Goal: Task Accomplishment & Management: Use online tool/utility

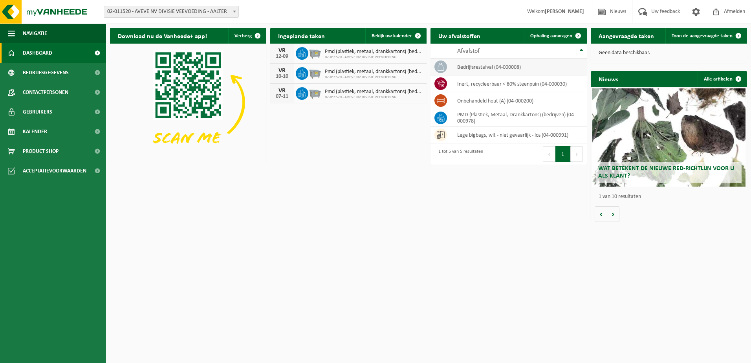
click at [480, 70] on td "bedrijfsrestafval (04-000008)" at bounding box center [519, 67] width 136 height 17
click at [560, 36] on span "Ophaling aanvragen" at bounding box center [551, 35] width 42 height 5
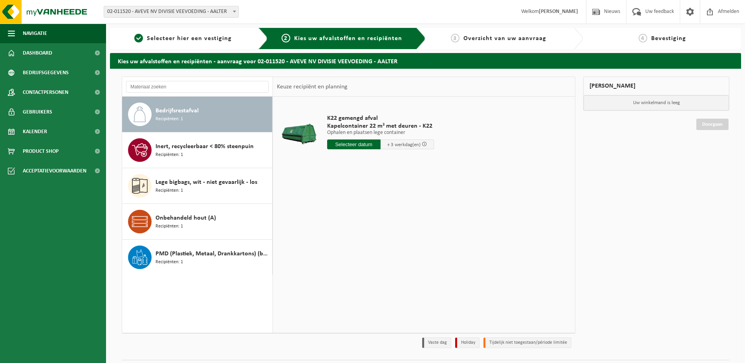
click at [356, 146] on input "text" at bounding box center [353, 144] width 53 height 10
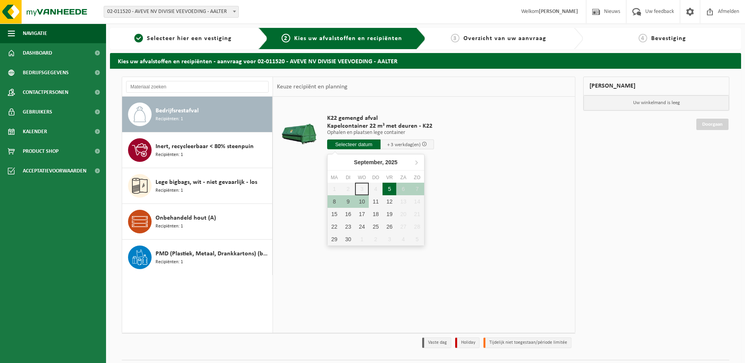
click at [388, 190] on div "5" at bounding box center [390, 189] width 14 height 13
type input "Van 2025-09-05"
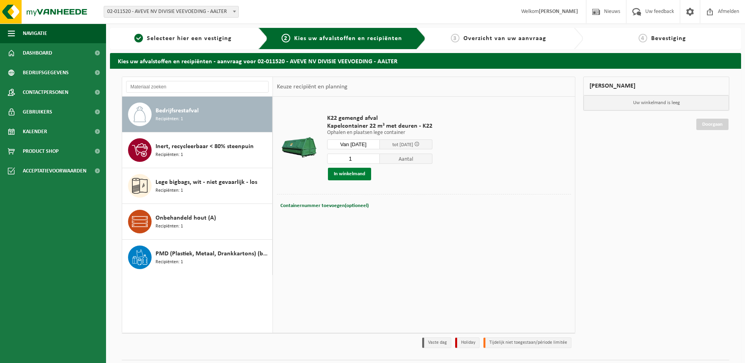
click at [343, 172] on button "In winkelmand" at bounding box center [349, 174] width 43 height 13
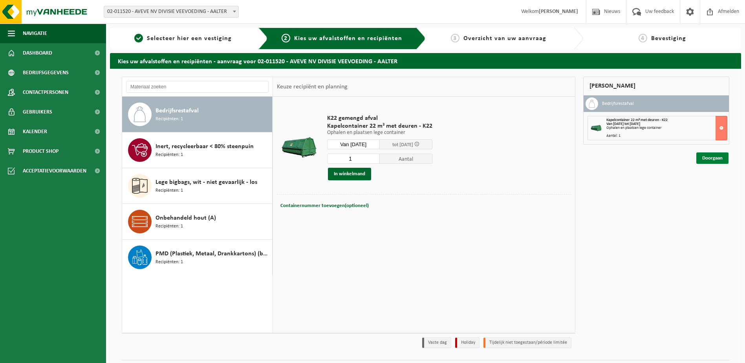
click at [704, 161] on link "Doorgaan" at bounding box center [713, 157] width 32 height 11
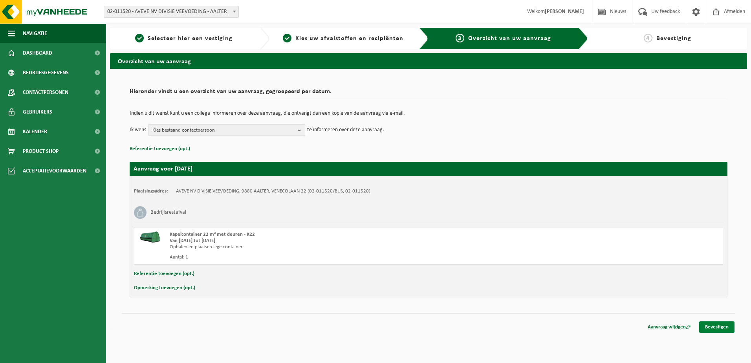
click at [717, 325] on link "Bevestigen" at bounding box center [716, 326] width 35 height 11
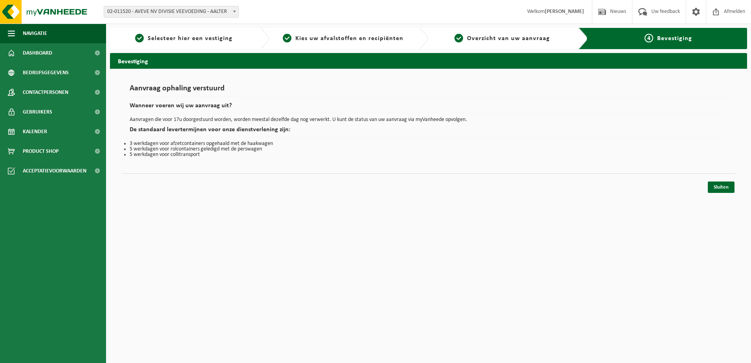
click at [723, 181] on div "Sluiten" at bounding box center [429, 177] width 614 height 8
click at [721, 186] on link "Sluiten" at bounding box center [721, 187] width 27 height 11
